Goal: Information Seeking & Learning: Learn about a topic

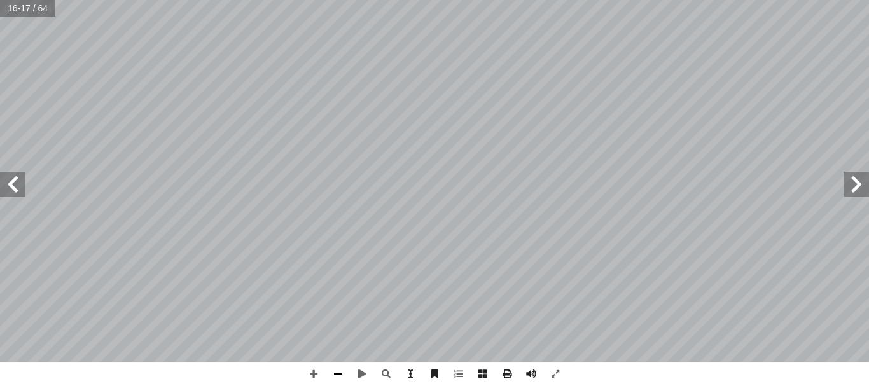
click at [339, 368] on span at bounding box center [338, 374] width 24 height 24
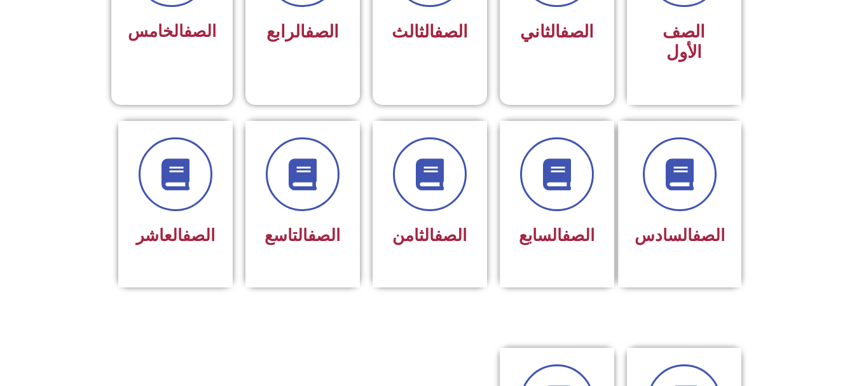
scroll to position [410, 0]
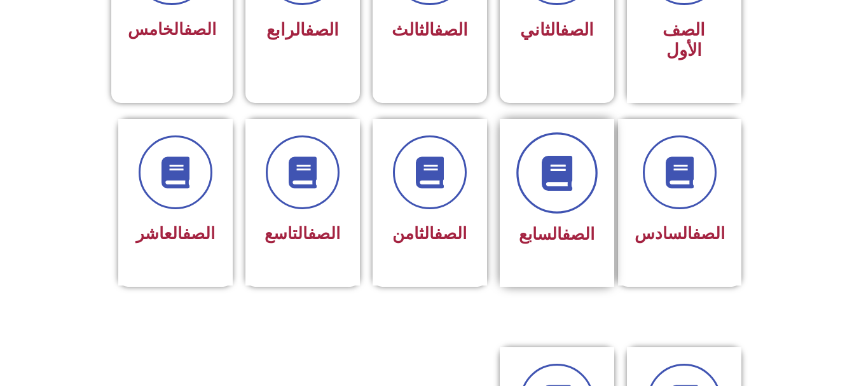
click at [524, 140] on span at bounding box center [557, 172] width 81 height 81
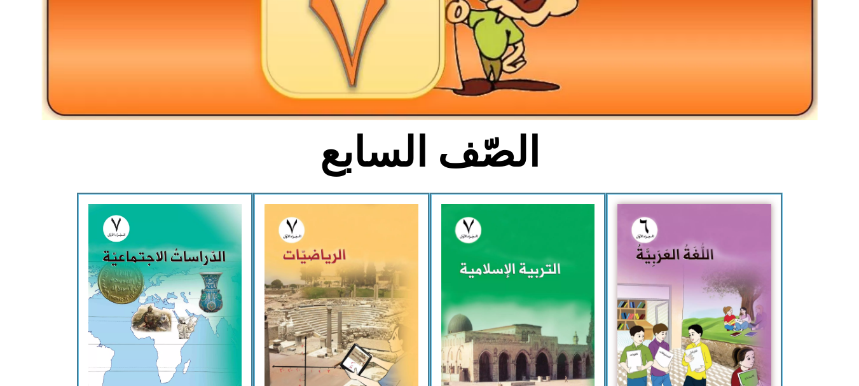
scroll to position [204, 0]
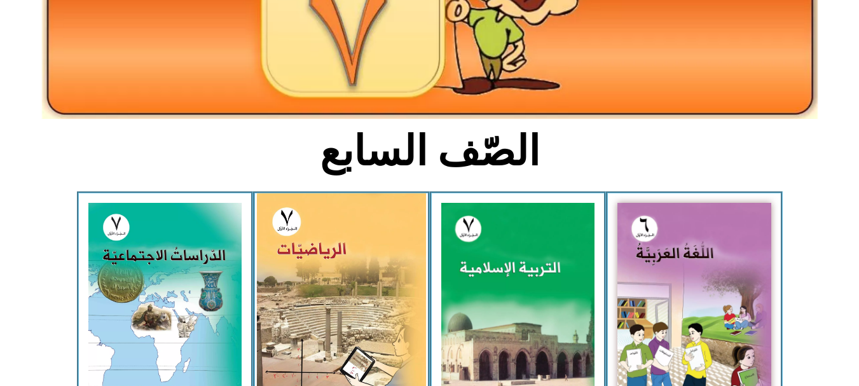
click at [339, 235] on img at bounding box center [341, 298] width 169 height 211
click at [377, 209] on img at bounding box center [341, 298] width 169 height 211
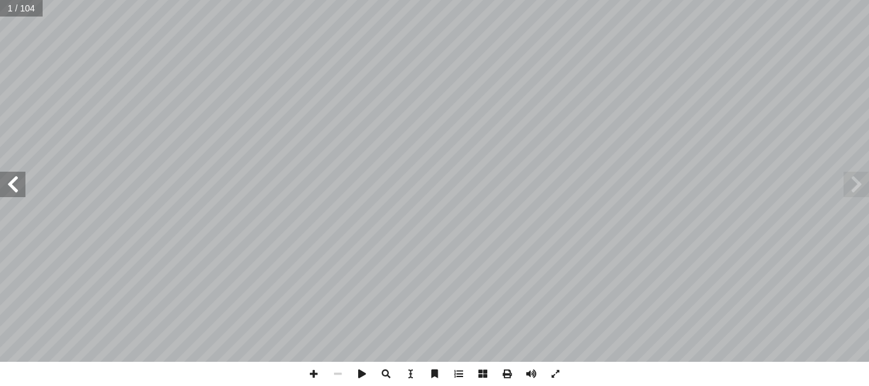
click at [6, 184] on span at bounding box center [12, 184] width 25 height 25
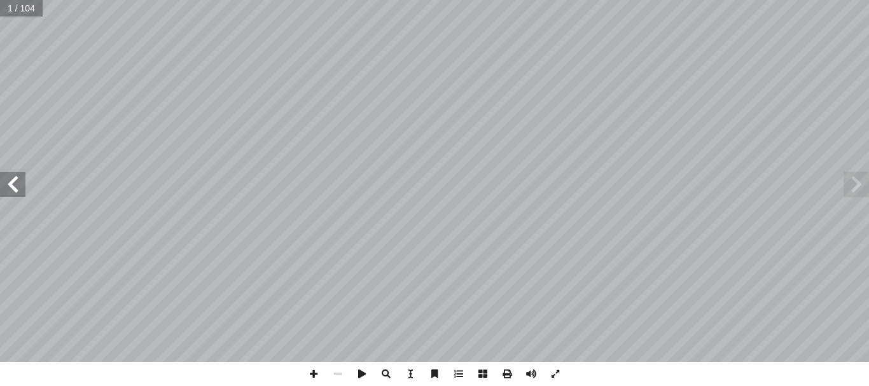
click at [6, 184] on span at bounding box center [12, 184] width 25 height 25
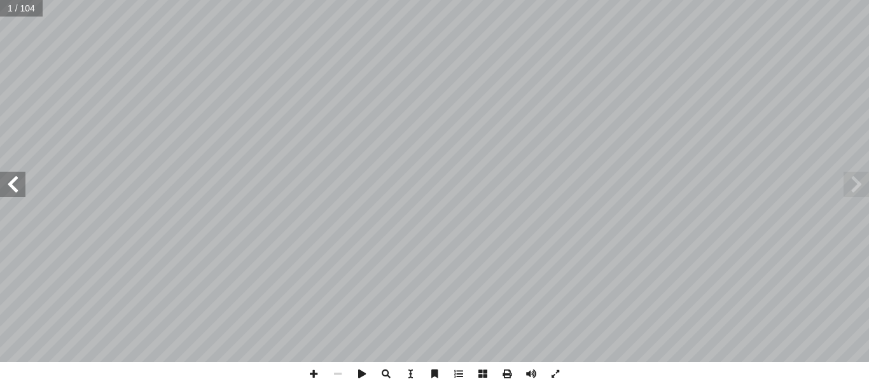
click at [6, 184] on span at bounding box center [12, 184] width 25 height 25
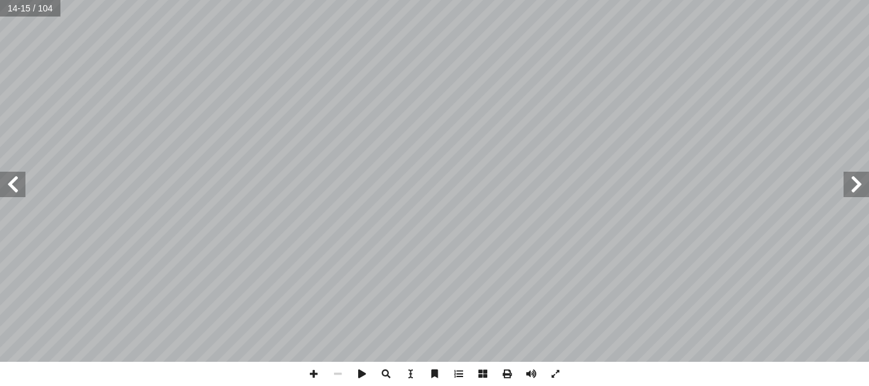
click at [6, 184] on span at bounding box center [12, 184] width 25 height 25
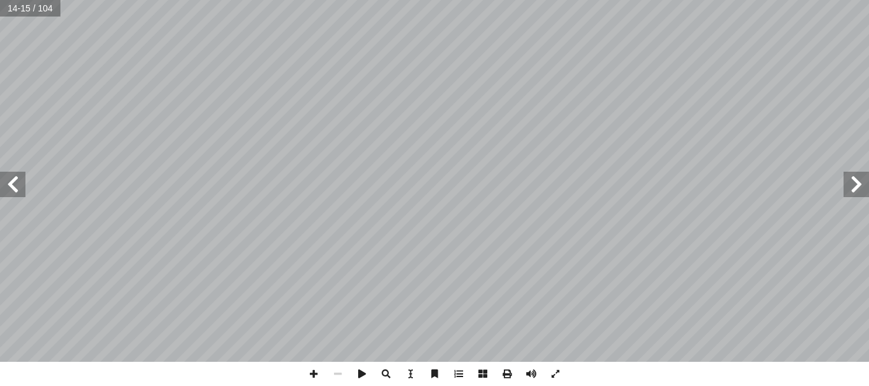
click at [6, 184] on span at bounding box center [12, 184] width 25 height 25
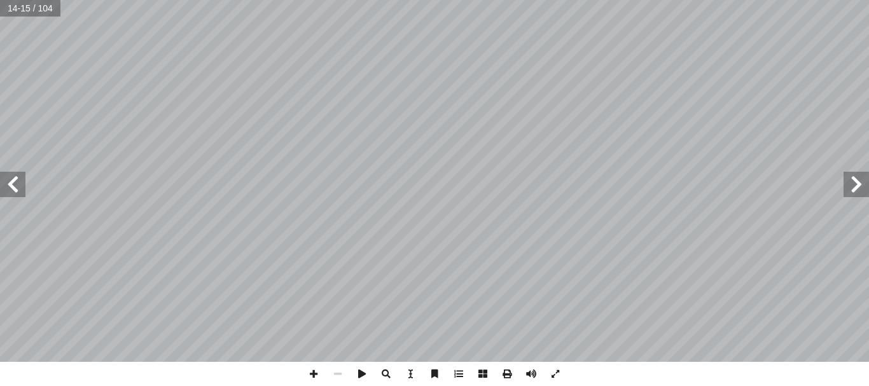
click at [6, 184] on span at bounding box center [12, 184] width 25 height 25
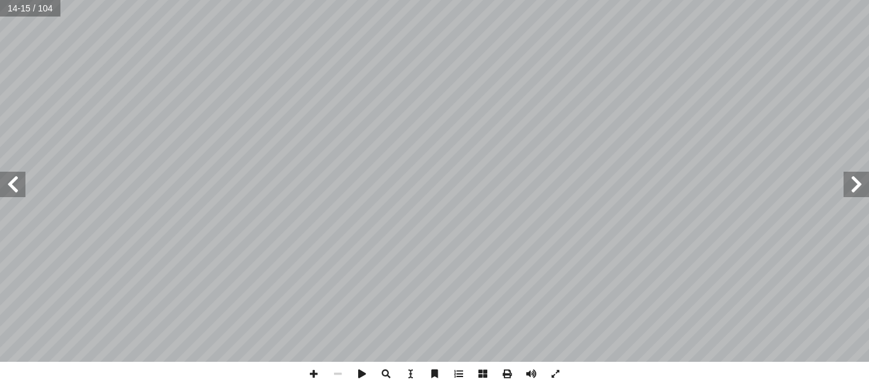
click at [6, 184] on span at bounding box center [12, 184] width 25 height 25
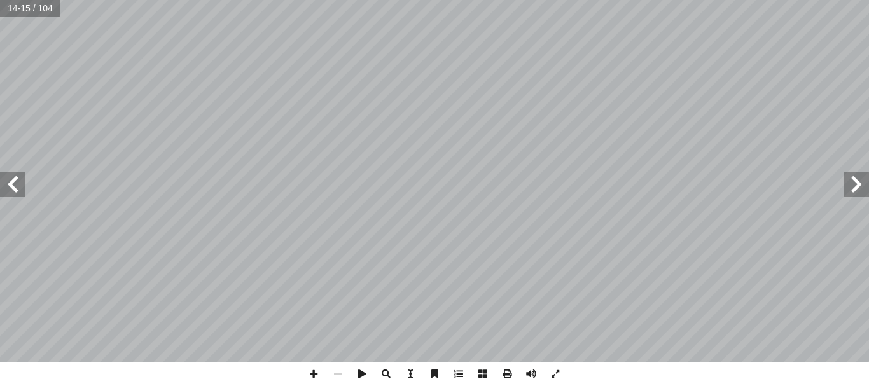
click at [6, 184] on span at bounding box center [12, 184] width 25 height 25
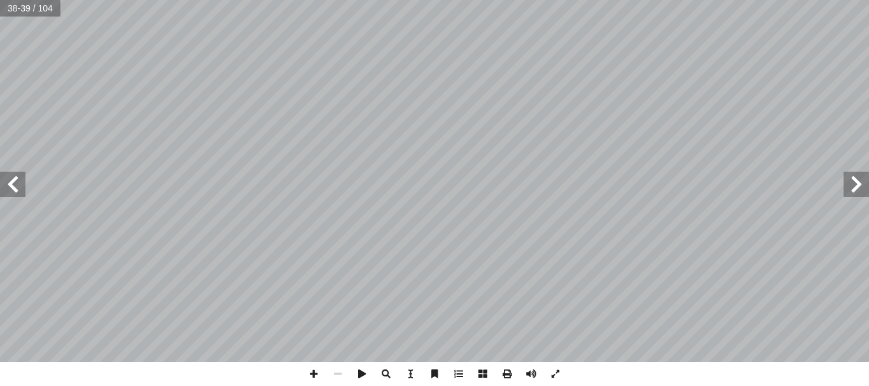
click at [6, 184] on span at bounding box center [12, 184] width 25 height 25
drag, startPoint x: 6, startPoint y: 184, endPoint x: 0, endPoint y: 411, distance: 226.5
click at [0, 116] on html "الصفحة الرئيسية الصف الأول الصف الثاني الصف الثالث الصف الرابع الصف الخامس الصف…" at bounding box center [434, 58] width 869 height 116
click at [852, 176] on span at bounding box center [856, 184] width 25 height 25
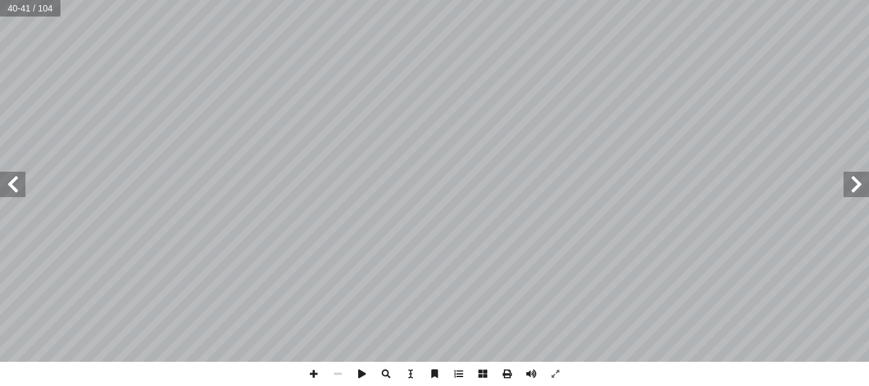
click at [852, 176] on span at bounding box center [856, 184] width 25 height 25
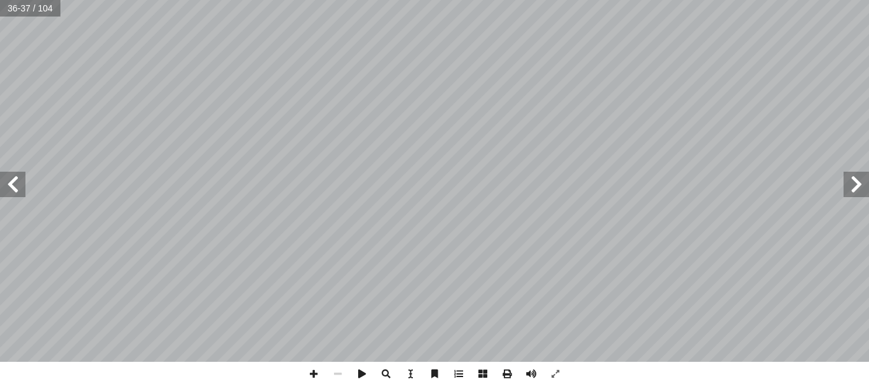
click at [852, 176] on span at bounding box center [856, 184] width 25 height 25
click at [856, 186] on span at bounding box center [856, 184] width 25 height 25
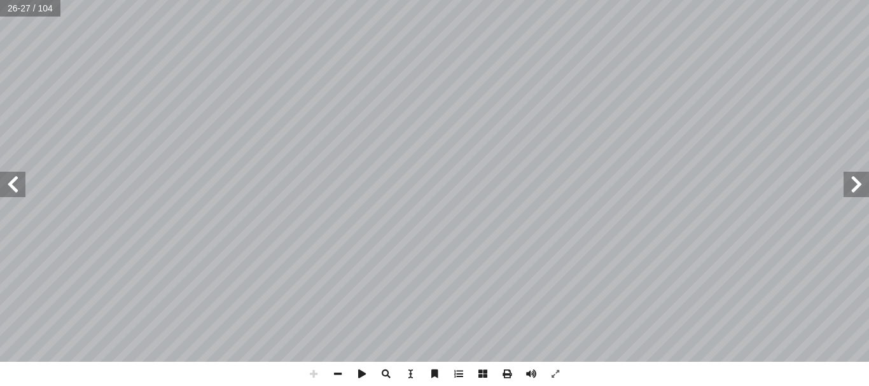
click at [856, 186] on span at bounding box center [856, 184] width 25 height 25
click at [20, 181] on span at bounding box center [12, 184] width 25 height 25
click at [342, 372] on span at bounding box center [338, 374] width 24 height 24
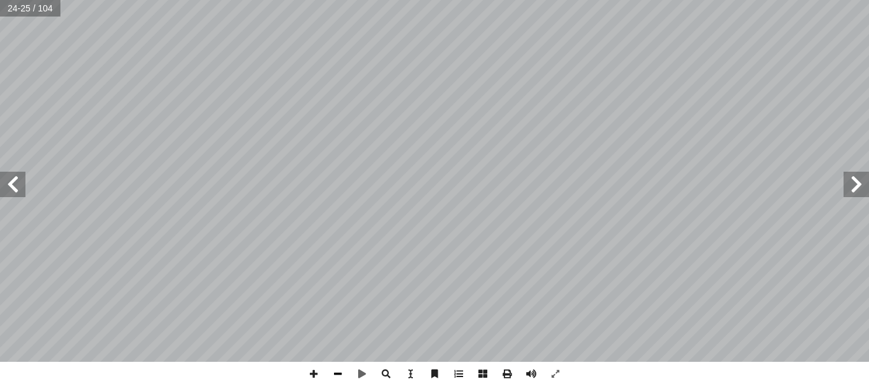
click at [342, 372] on span at bounding box center [338, 374] width 24 height 24
click at [17, 188] on span at bounding box center [12, 184] width 25 height 25
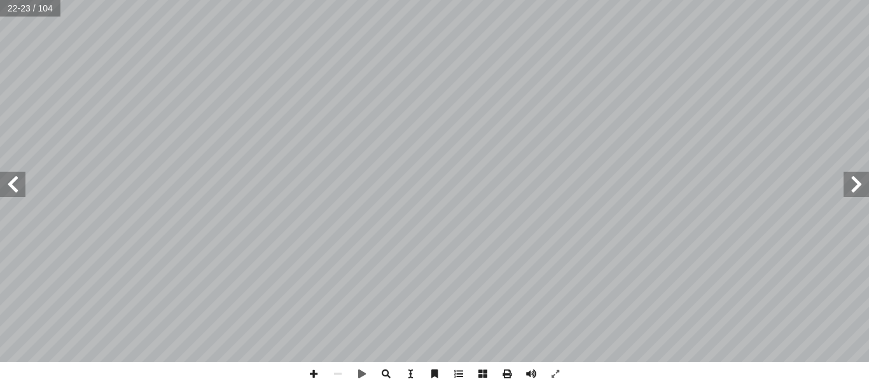
click at [17, 188] on span at bounding box center [12, 184] width 25 height 25
click at [317, 375] on span at bounding box center [314, 374] width 24 height 24
click at [7, 189] on span at bounding box center [12, 184] width 25 height 25
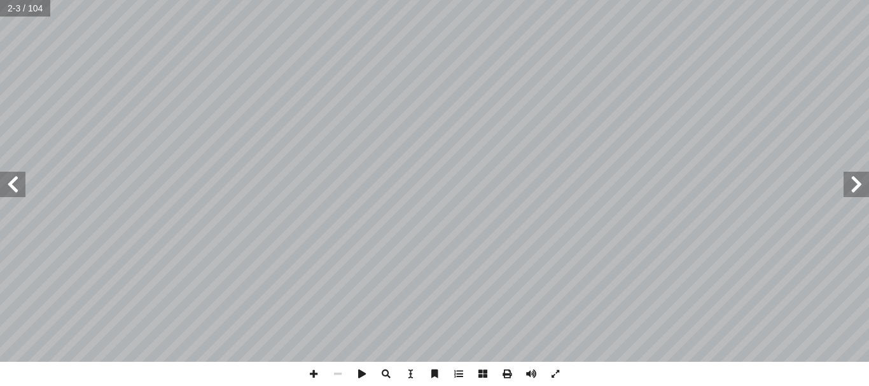
click at [7, 189] on span at bounding box center [12, 184] width 25 height 25
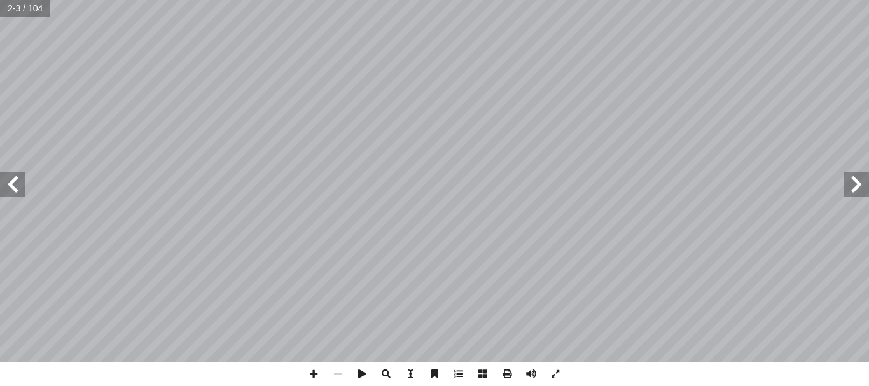
click at [7, 189] on span at bounding box center [12, 184] width 25 height 25
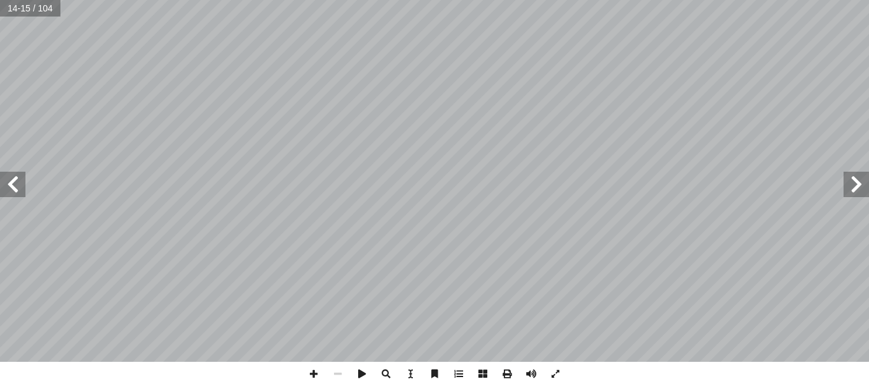
click at [7, 189] on span at bounding box center [12, 184] width 25 height 25
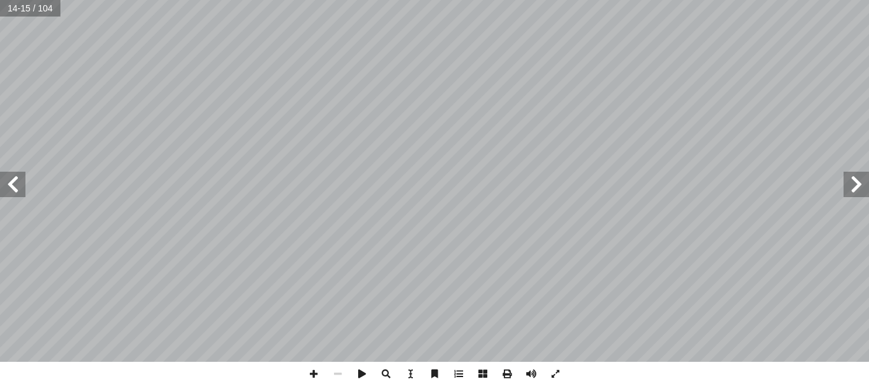
click at [7, 189] on span at bounding box center [12, 184] width 25 height 25
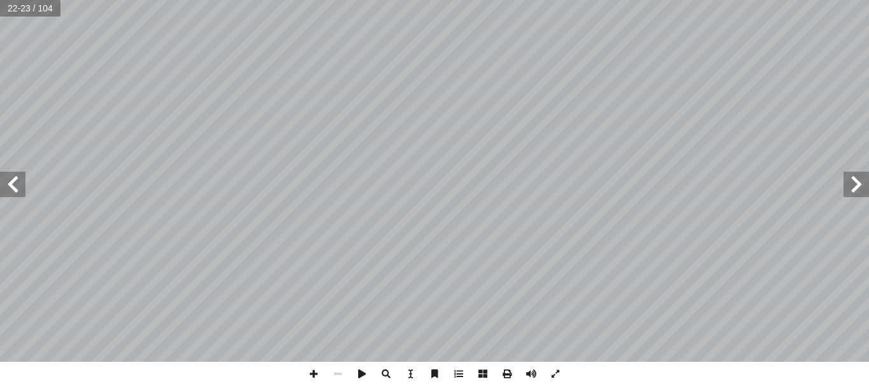
click at [7, 189] on span at bounding box center [12, 184] width 25 height 25
click at [312, 373] on span at bounding box center [314, 374] width 24 height 24
click at [352, 289] on div "24 لناتج: � يجاد إ ا تي ب أ ا ما ي ُ كمل أ � ________ = ٨ - ÷ 5 ٦ - )ب ______ _…" at bounding box center [434, 193] width 869 height 386
click at [314, 375] on span at bounding box center [314, 374] width 24 height 24
